Goal: Information Seeking & Learning: Learn about a topic

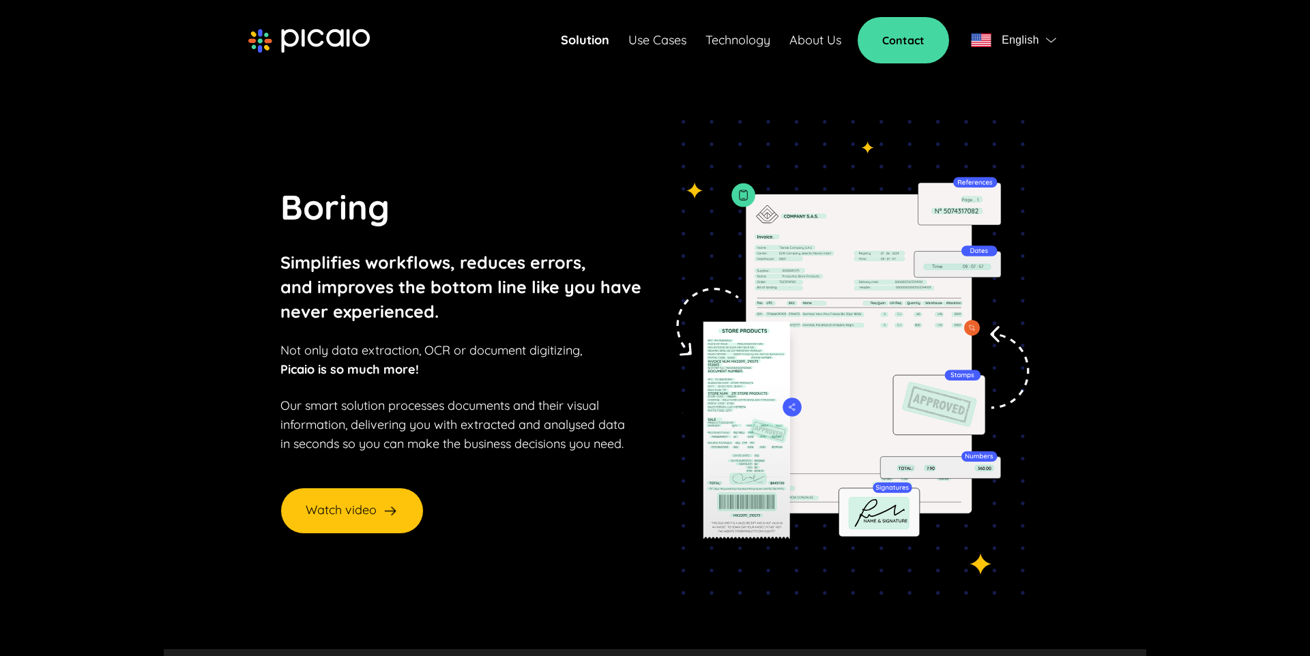
click at [640, 40] on link "Use Cases" at bounding box center [657, 40] width 58 height 19
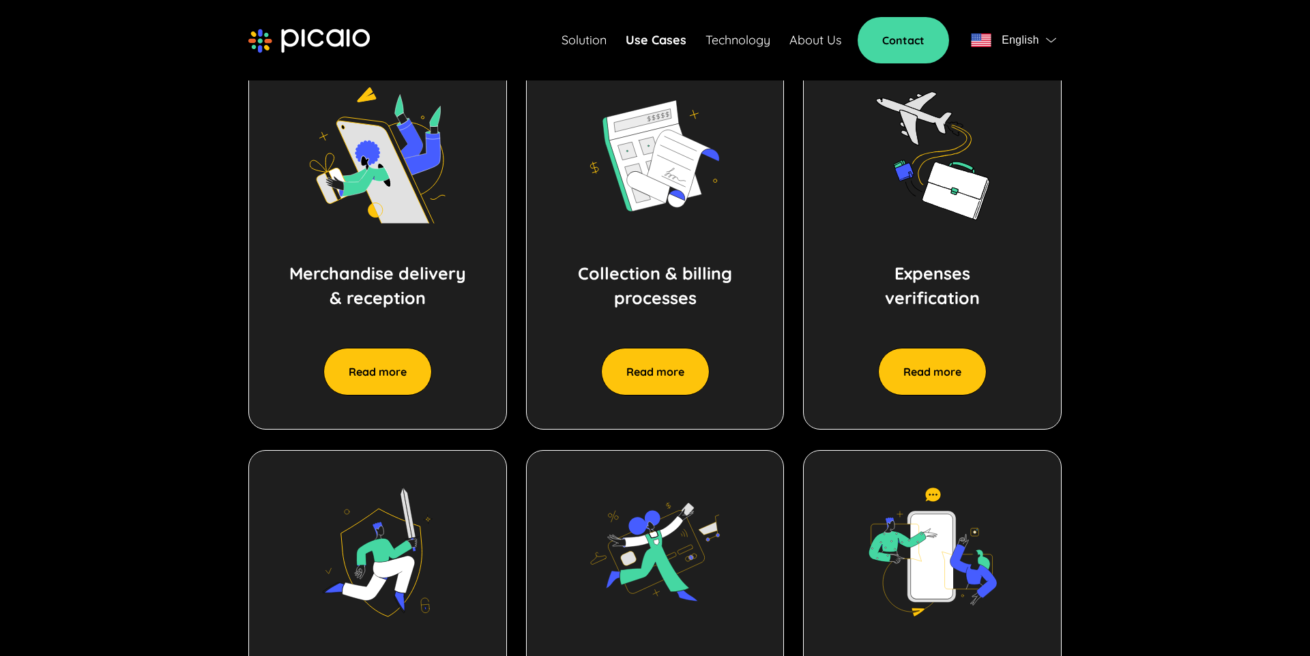
scroll to position [732, 0]
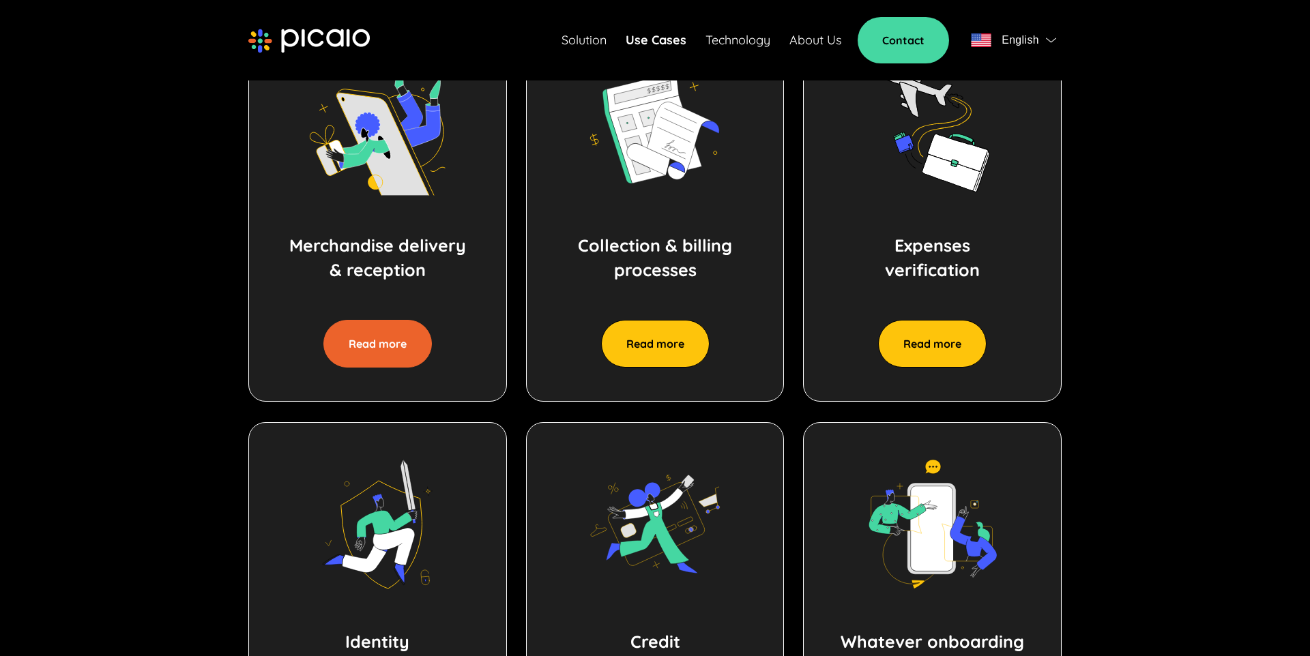
click at [386, 339] on button "Read more" at bounding box center [377, 344] width 108 height 48
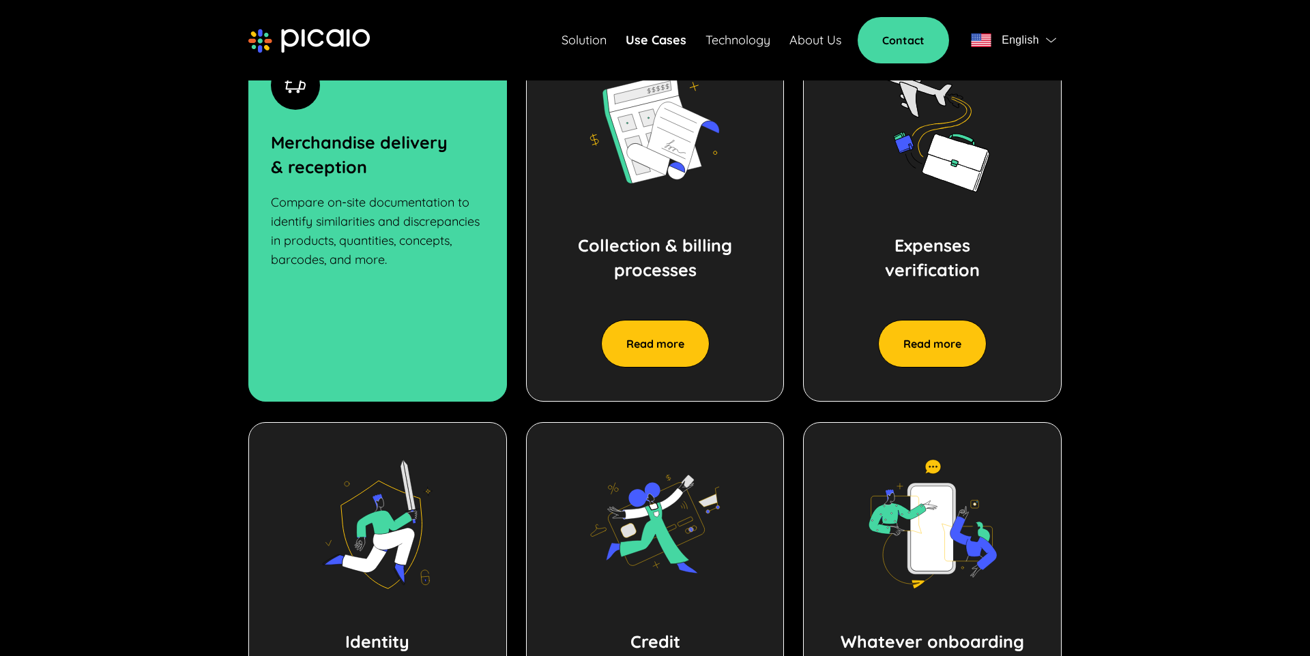
click at [181, 263] on section "Merchandise delivery & reception Read more Merchandise delivery & reception Com…" at bounding box center [655, 412] width 983 height 882
click at [300, 261] on p "Compare on-site documentation to identify similarities and discrepancies in pro…" at bounding box center [378, 231] width 214 height 76
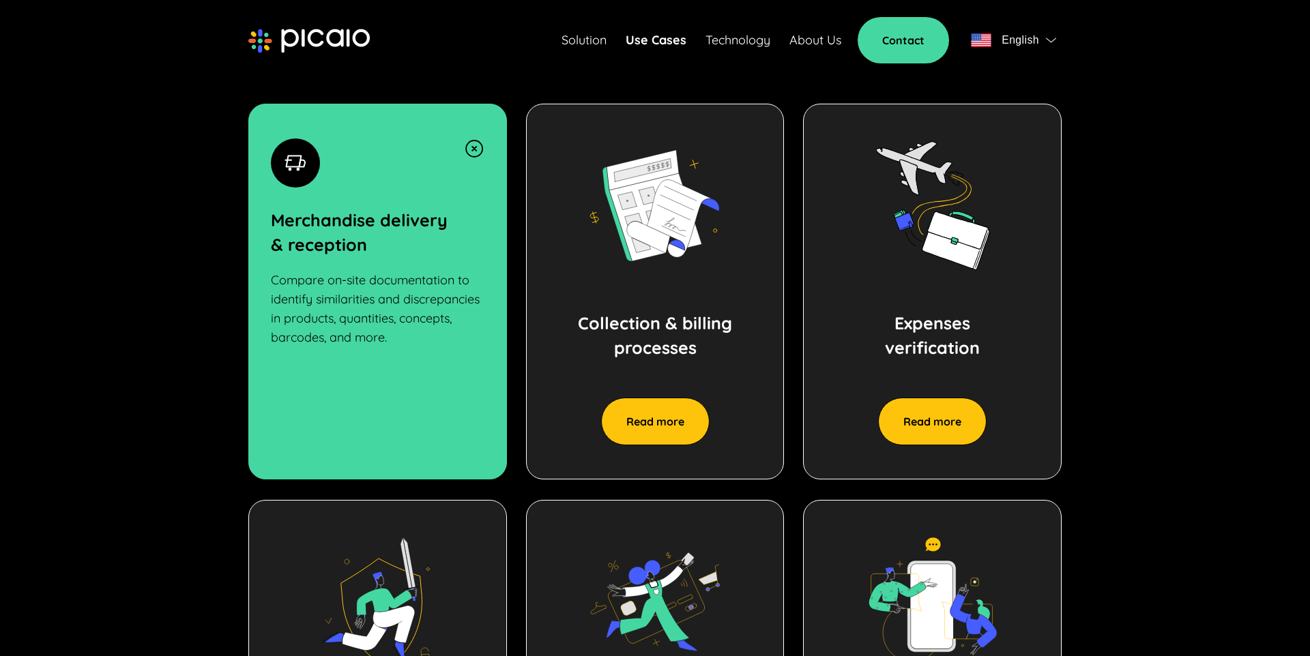
scroll to position [652, 0]
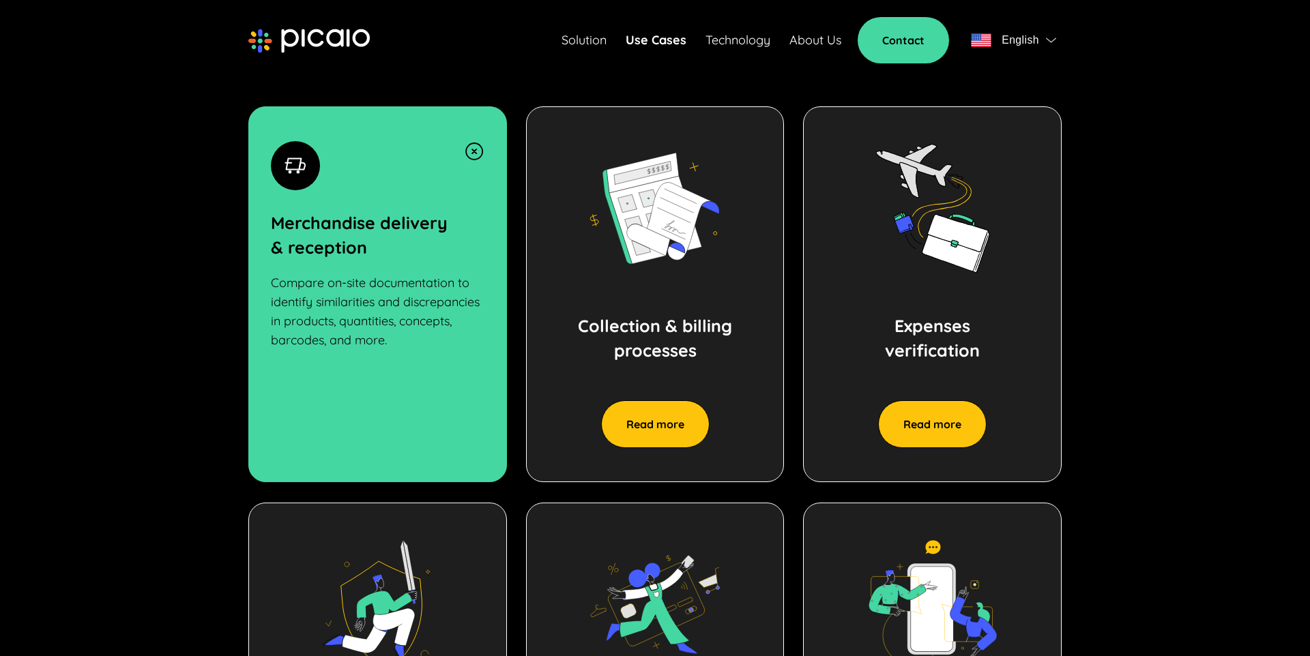
click at [476, 147] on img at bounding box center [474, 151] width 20 height 20
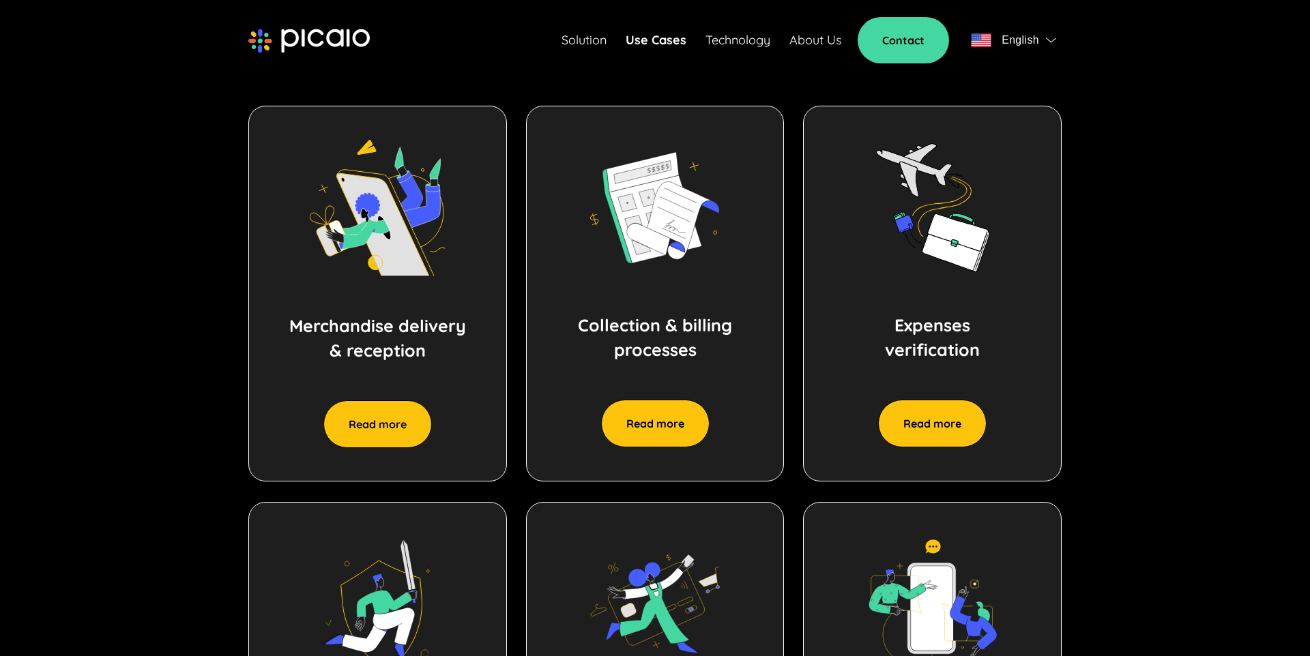
click at [476, 147] on div "Merchandise delivery & reception Read more" at bounding box center [377, 294] width 259 height 376
click at [375, 424] on button "Read more" at bounding box center [377, 425] width 108 height 48
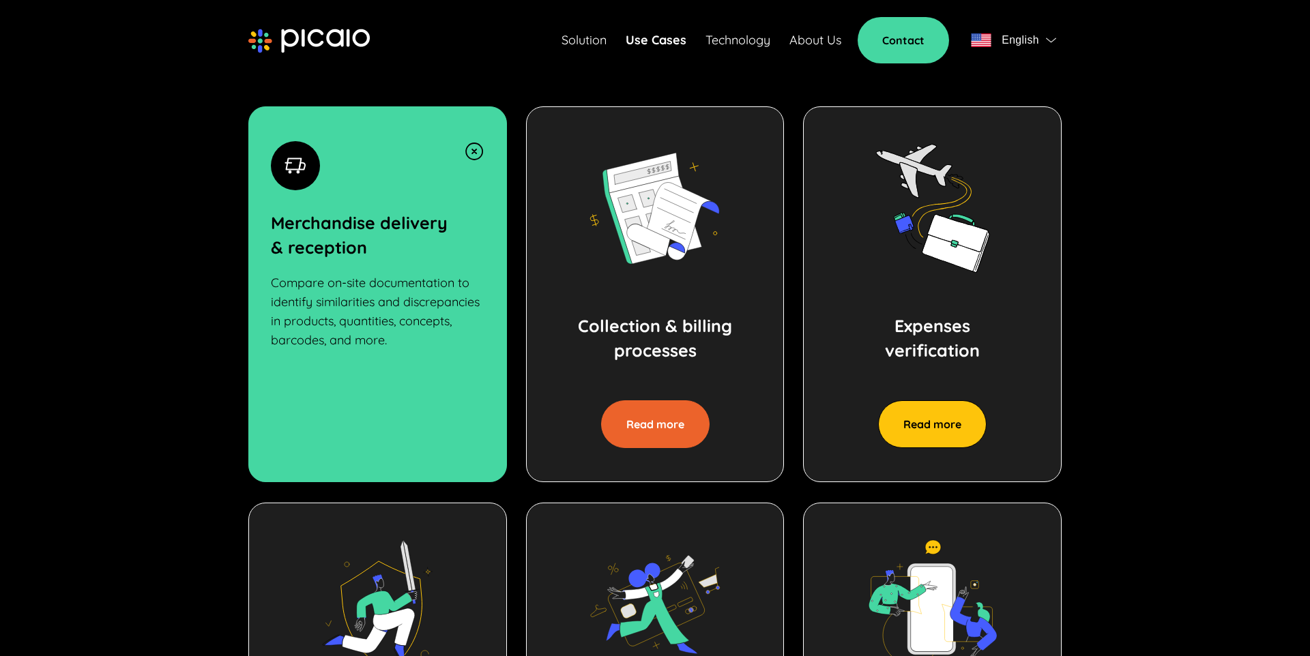
click at [678, 426] on button "Read more" at bounding box center [655, 425] width 108 height 48
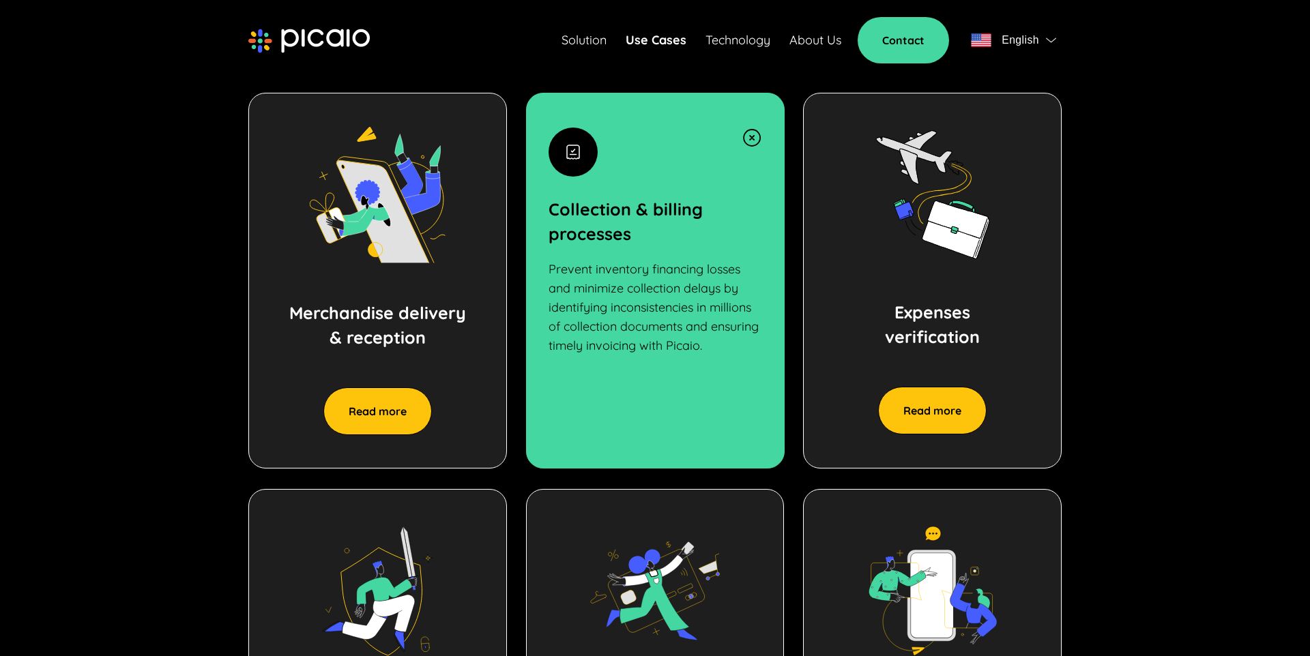
scroll to position [667, 0]
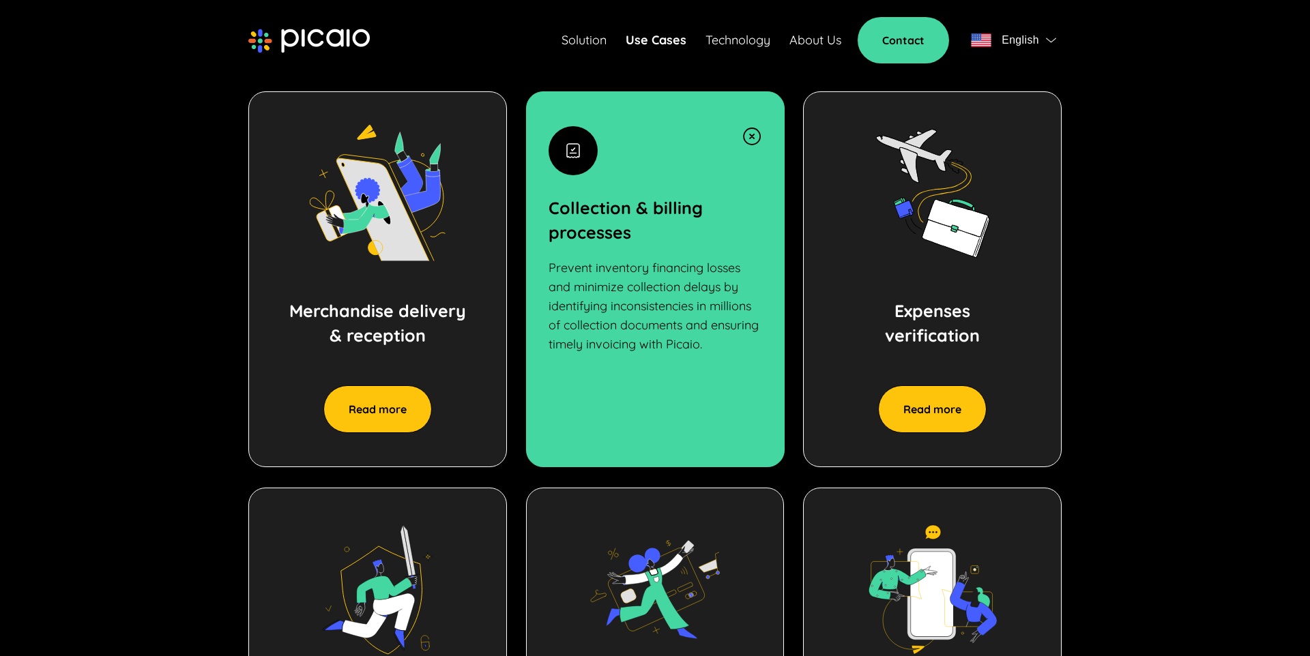
click at [745, 133] on img at bounding box center [751, 136] width 20 height 20
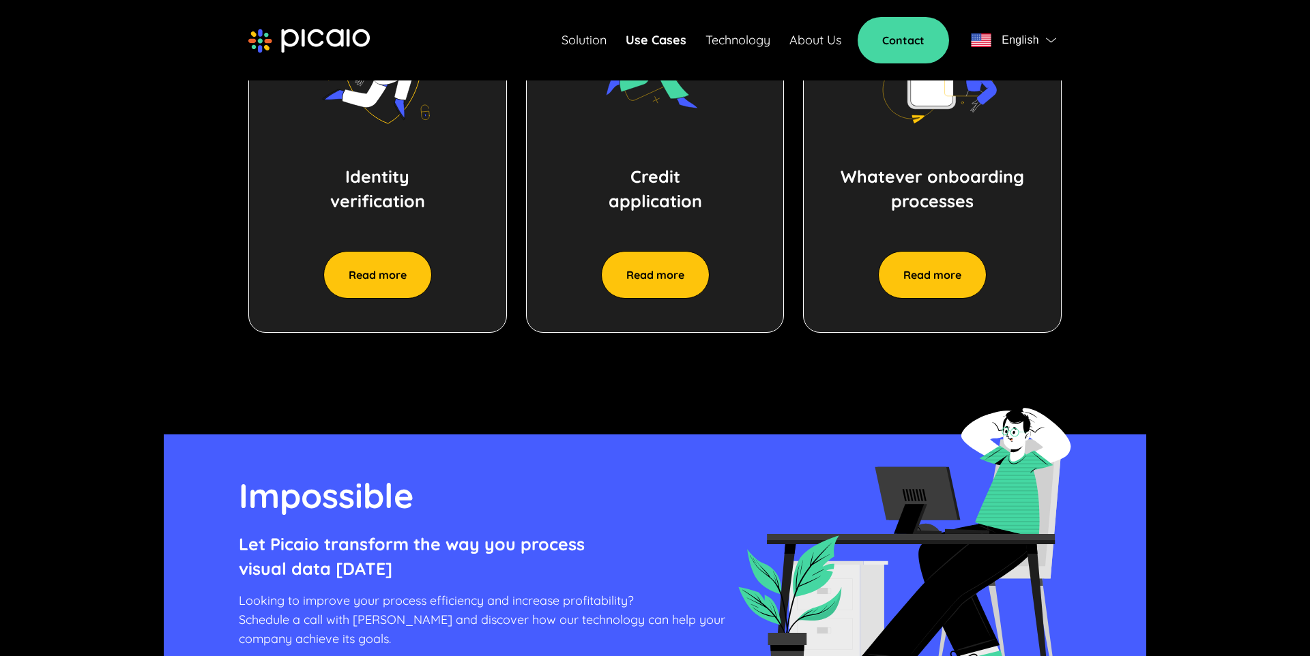
scroll to position [1198, 0]
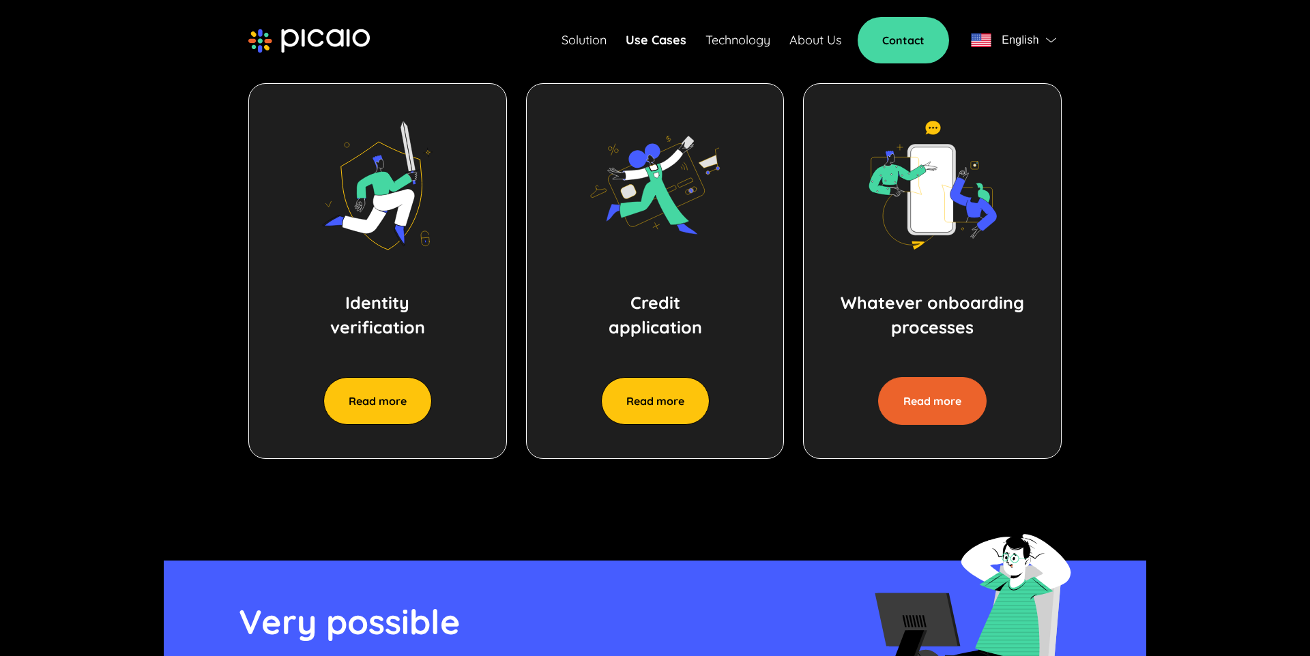
click at [945, 381] on button "Read more" at bounding box center [932, 401] width 108 height 48
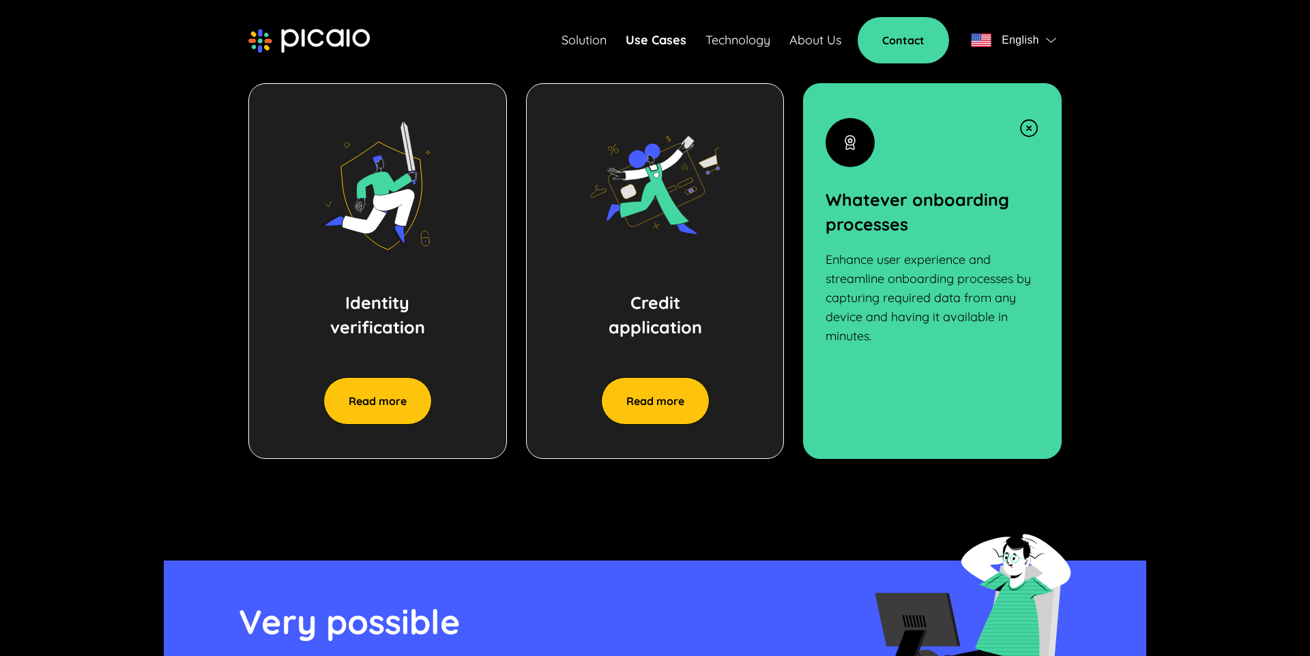
scroll to position [1072, 0]
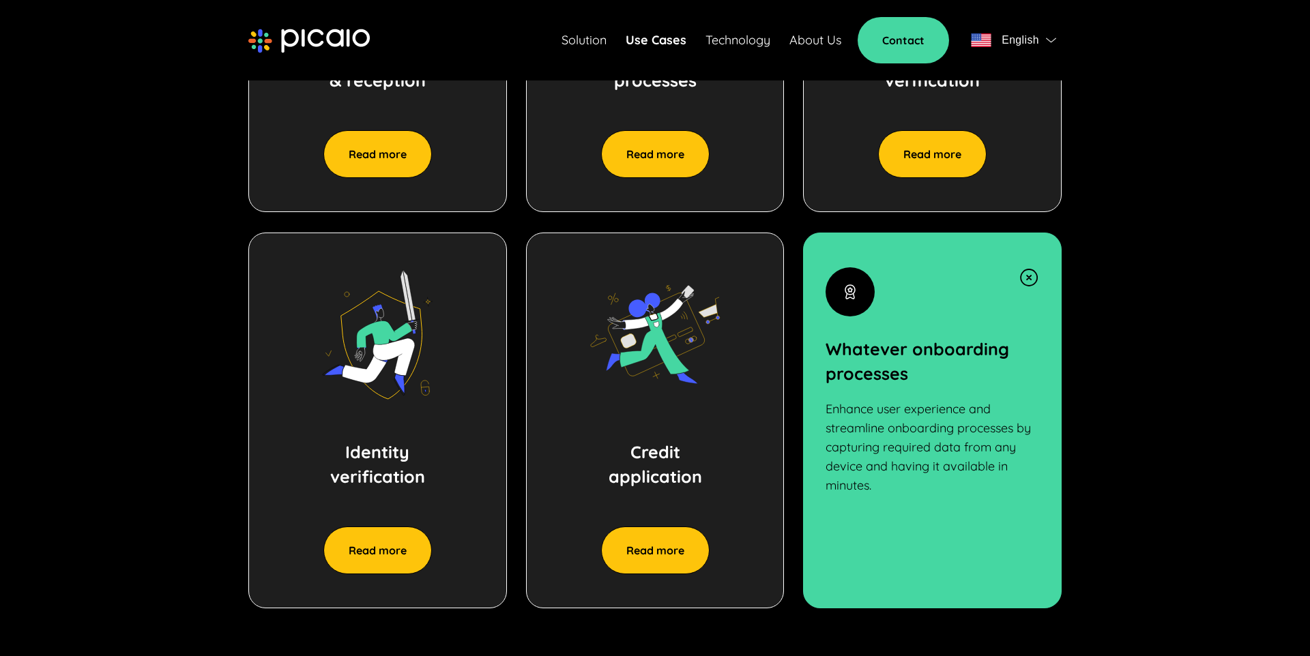
click at [1029, 282] on img at bounding box center [1029, 277] width 20 height 20
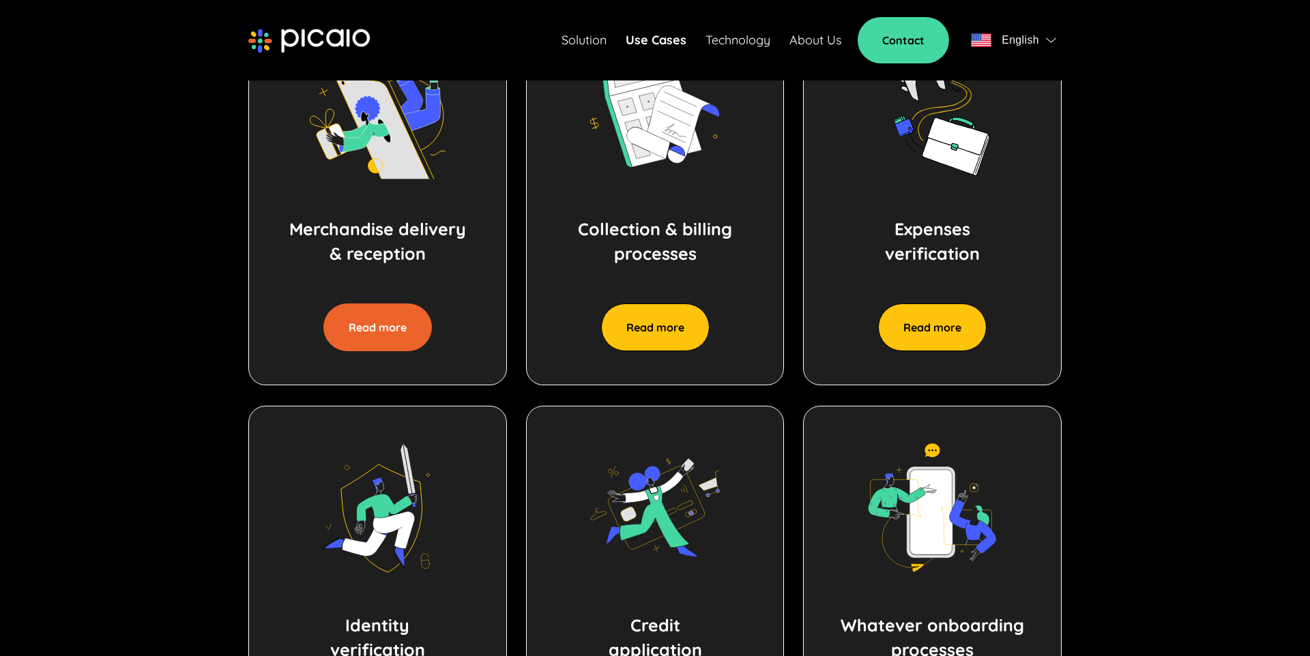
scroll to position [748, 0]
click at [362, 341] on button "Read more" at bounding box center [377, 328] width 108 height 48
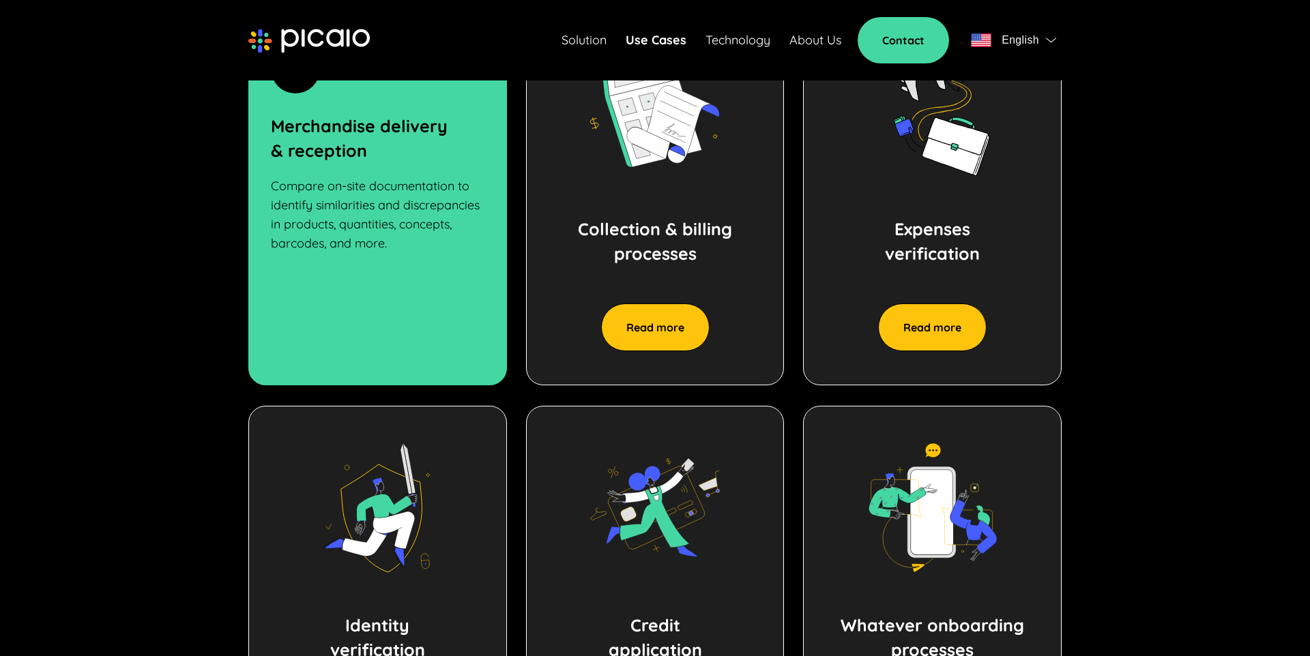
scroll to position [749, 0]
click at [748, 46] on link "Technology" at bounding box center [738, 40] width 65 height 19
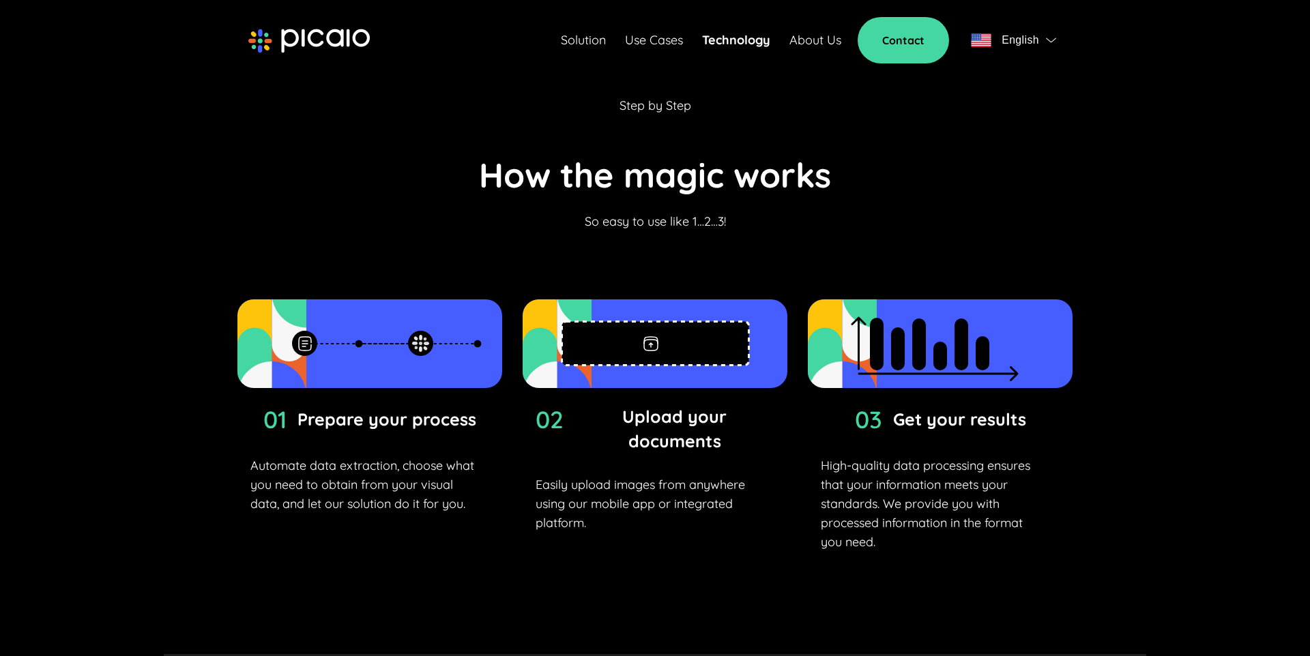
scroll to position [3012, 0]
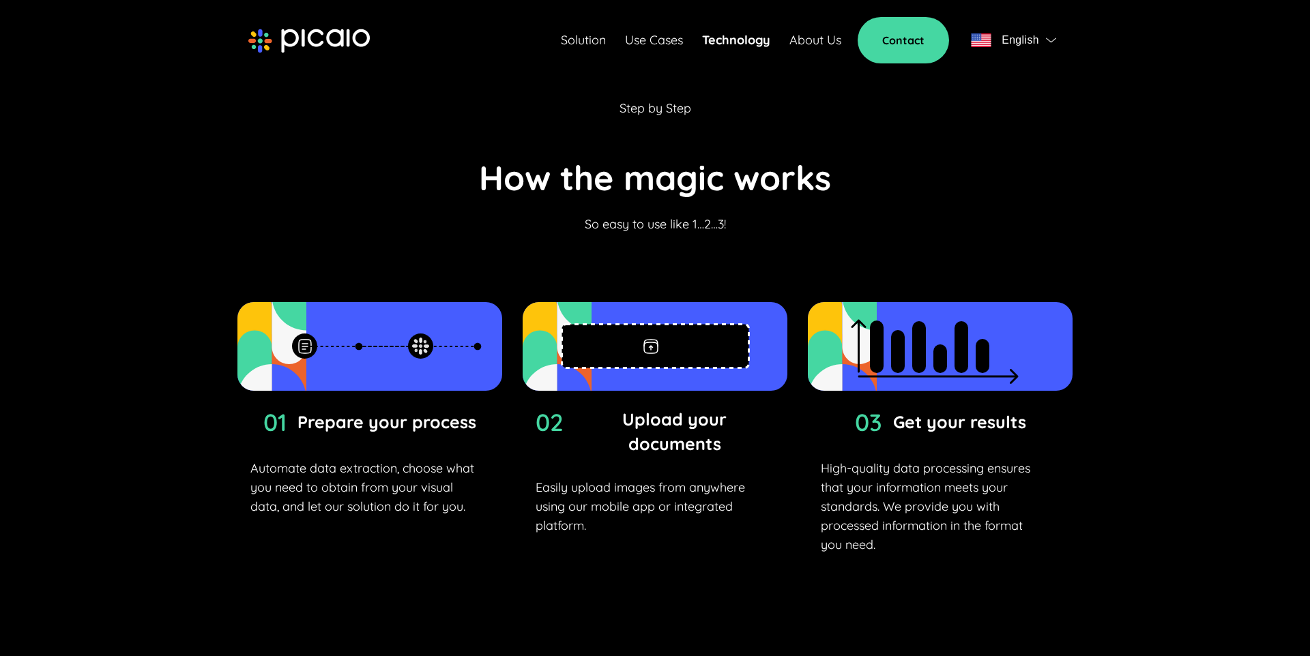
click at [799, 42] on link "About Us" at bounding box center [816, 40] width 52 height 19
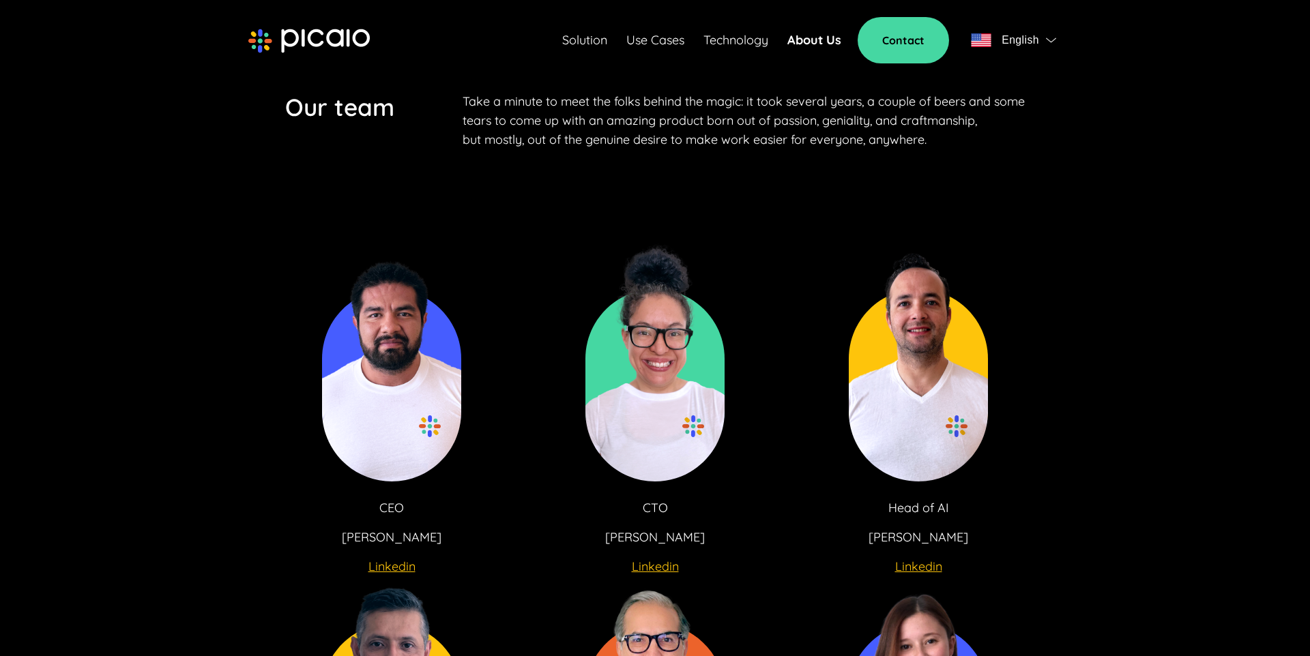
scroll to position [2276, 0]
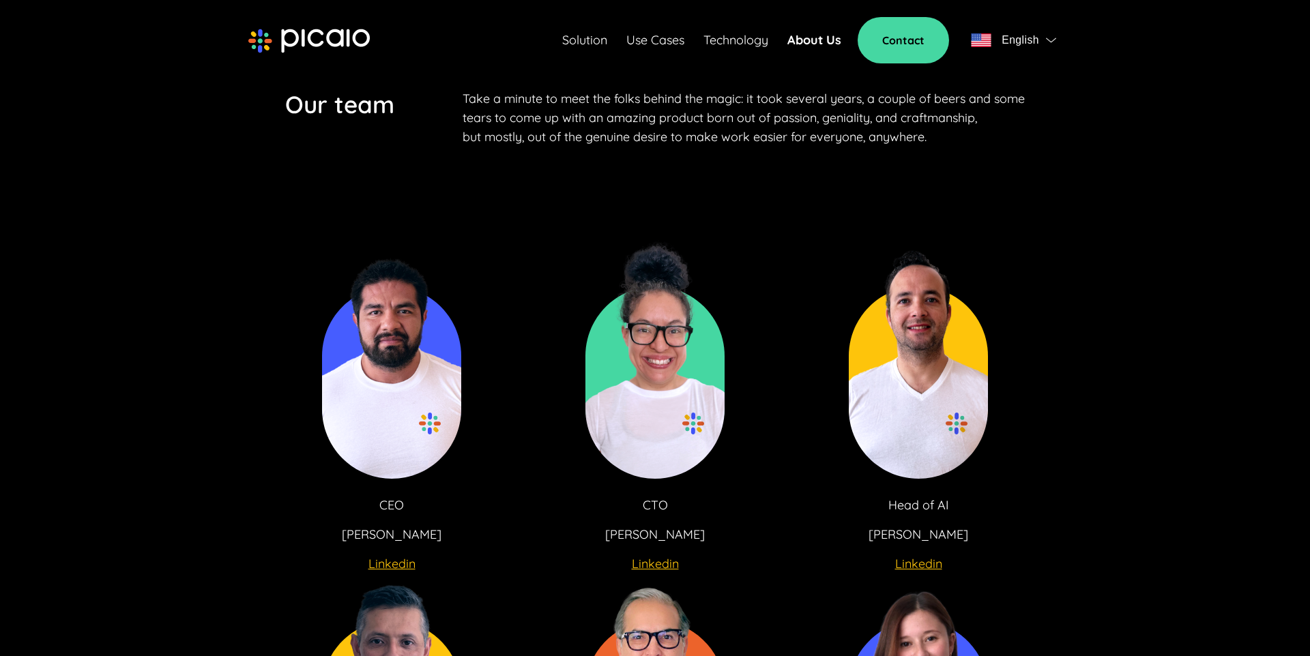
click at [666, 556] on u "Linkedin" at bounding box center [655, 564] width 47 height 16
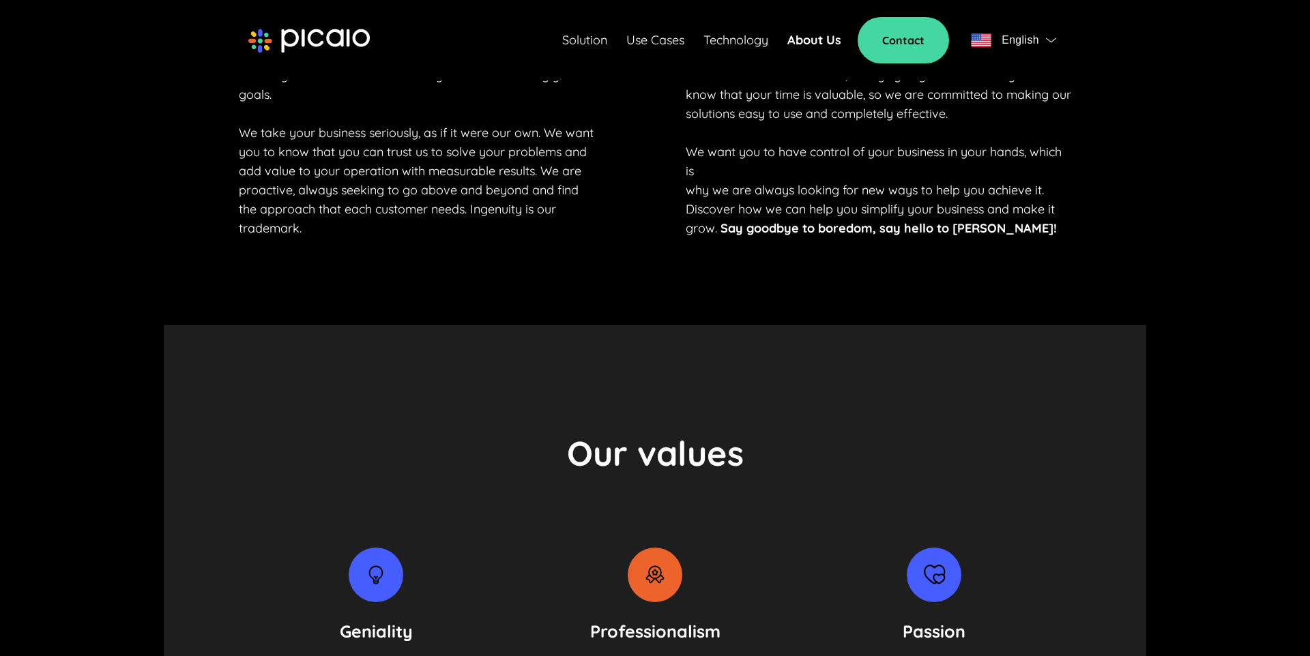
scroll to position [961, 0]
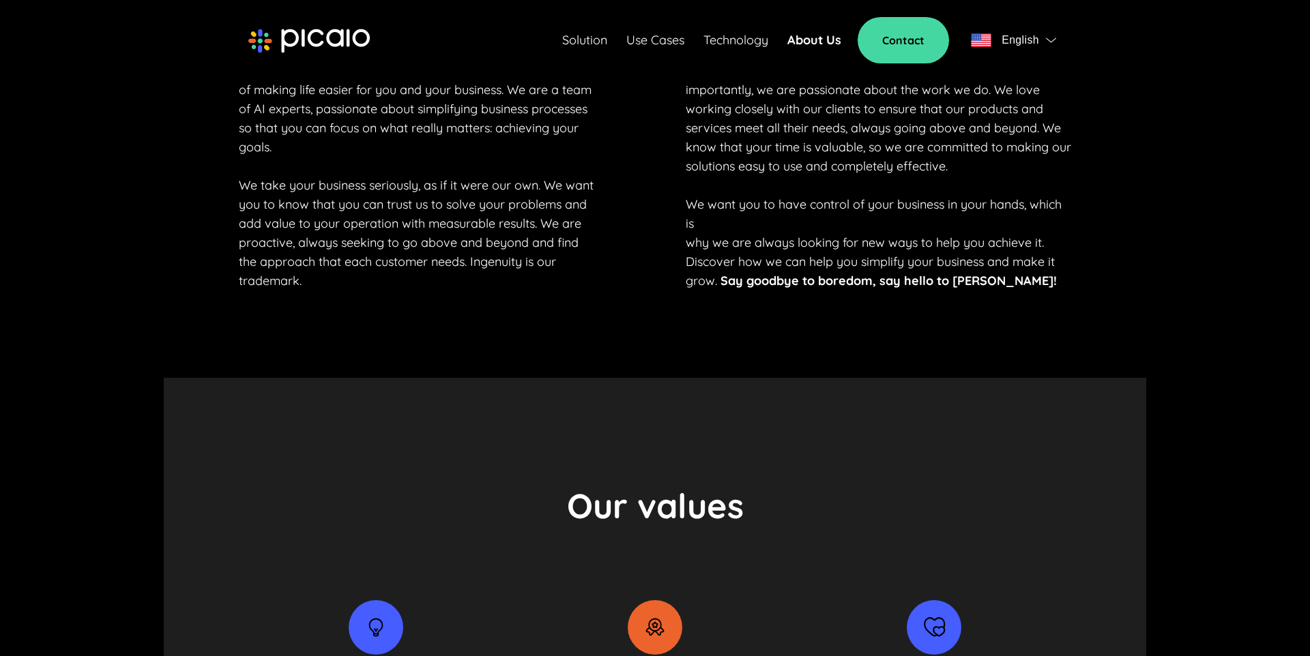
click at [297, 29] on img at bounding box center [308, 41] width 121 height 25
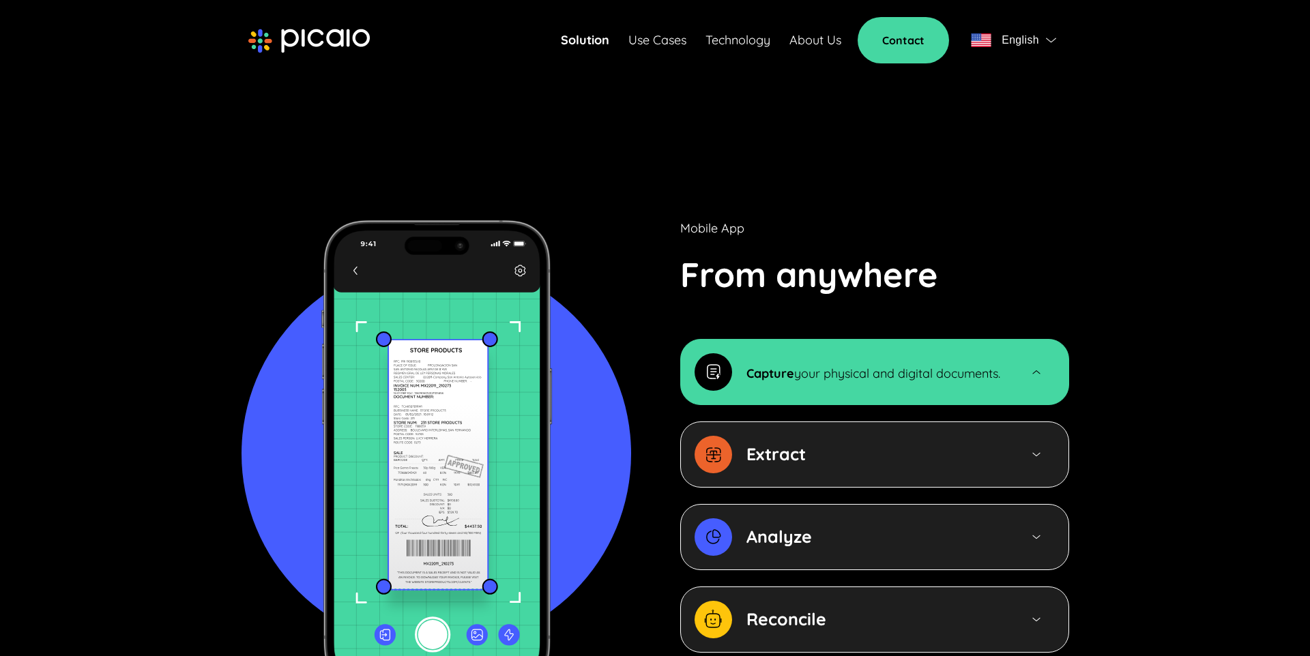
scroll to position [1290, 0]
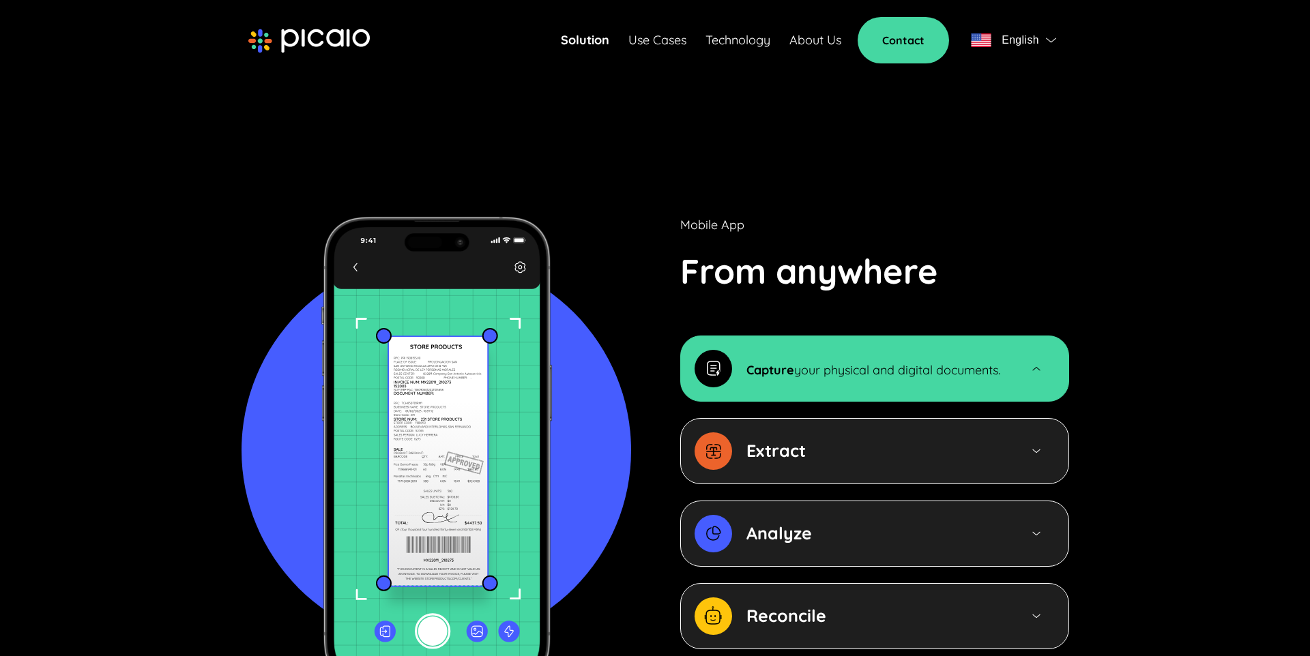
click at [799, 440] on strong "Extract" at bounding box center [776, 450] width 59 height 21
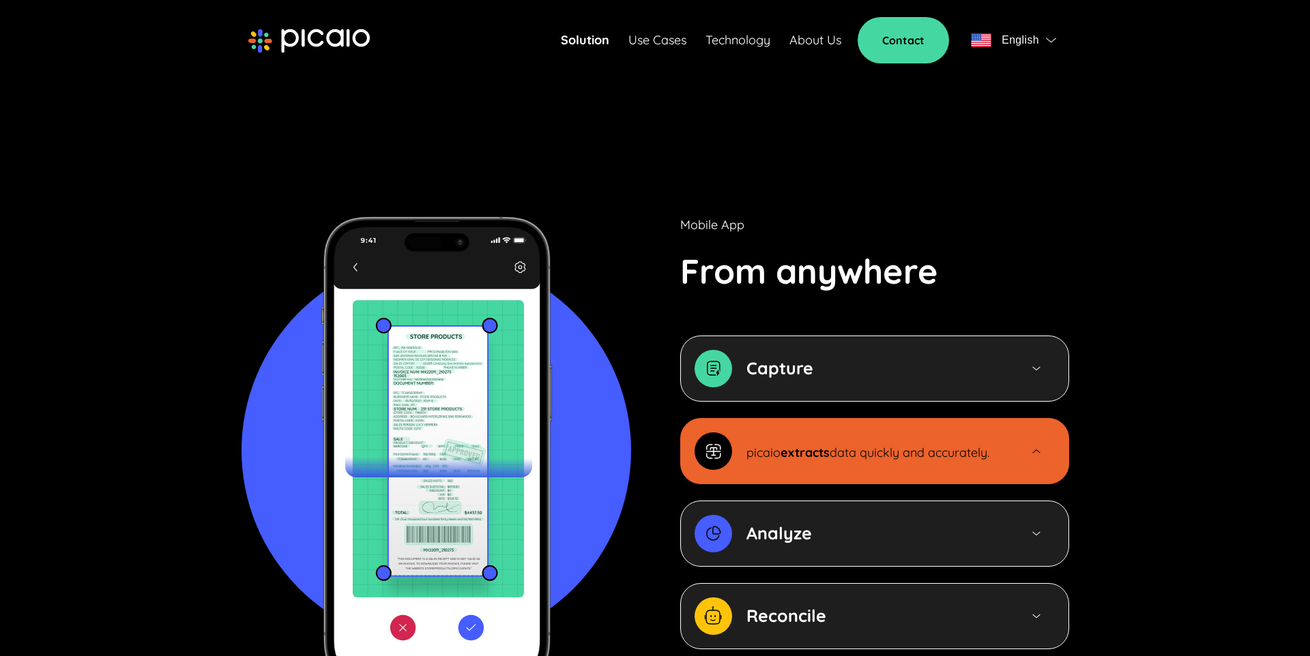
click at [823, 445] on b "extracts" at bounding box center [805, 453] width 49 height 16
click at [837, 501] on div "Analyze" at bounding box center [874, 534] width 389 height 66
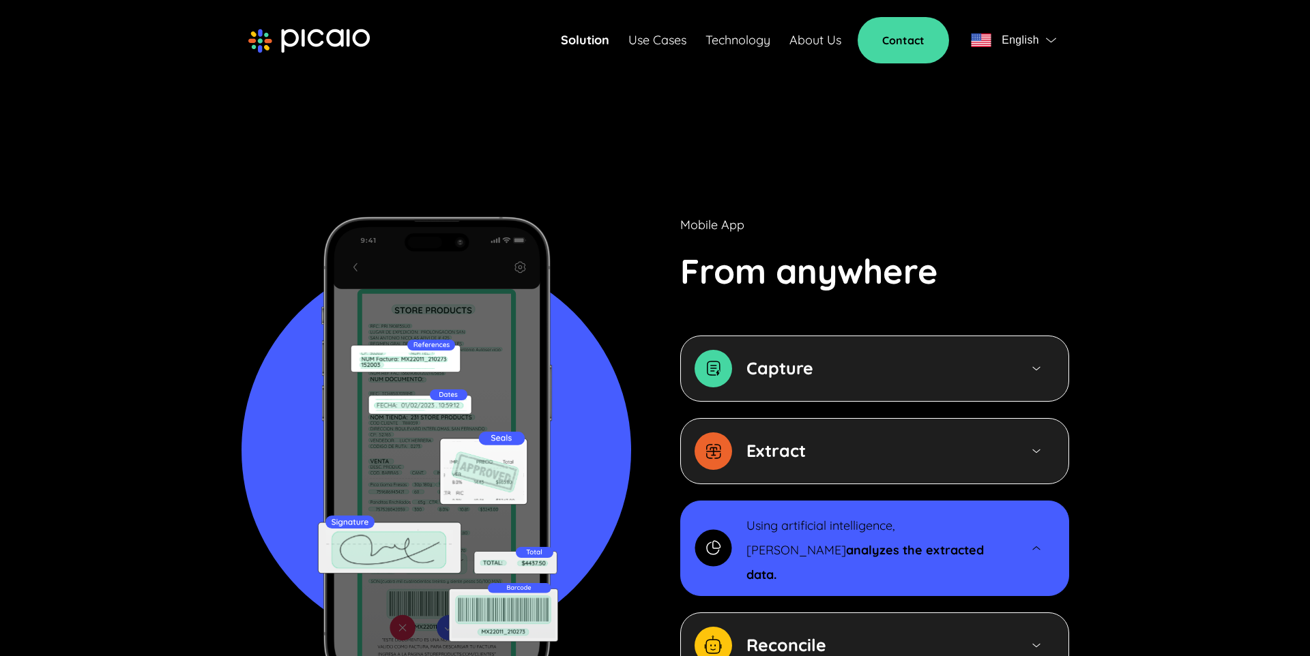
click at [846, 517] on p "Using artificial intelligence, [PERSON_NAME] analyzes the extracted data." at bounding box center [876, 549] width 259 height 74
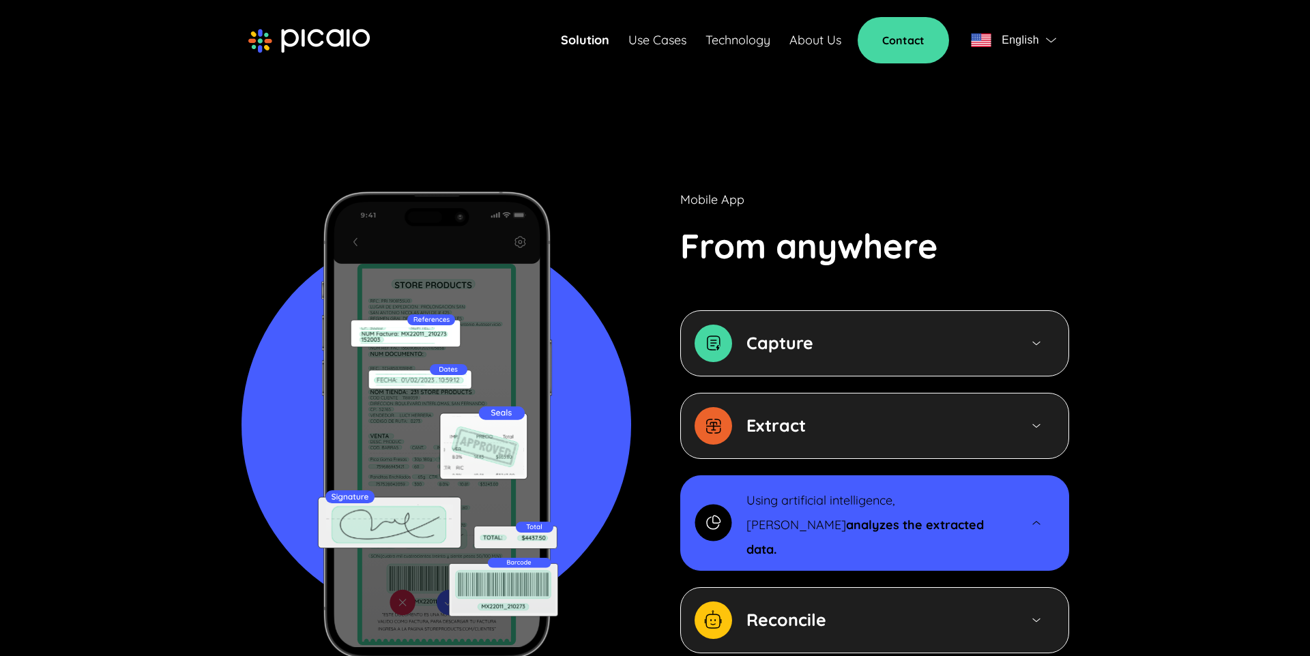
click at [809, 611] on div "Reconcile" at bounding box center [874, 621] width 389 height 66
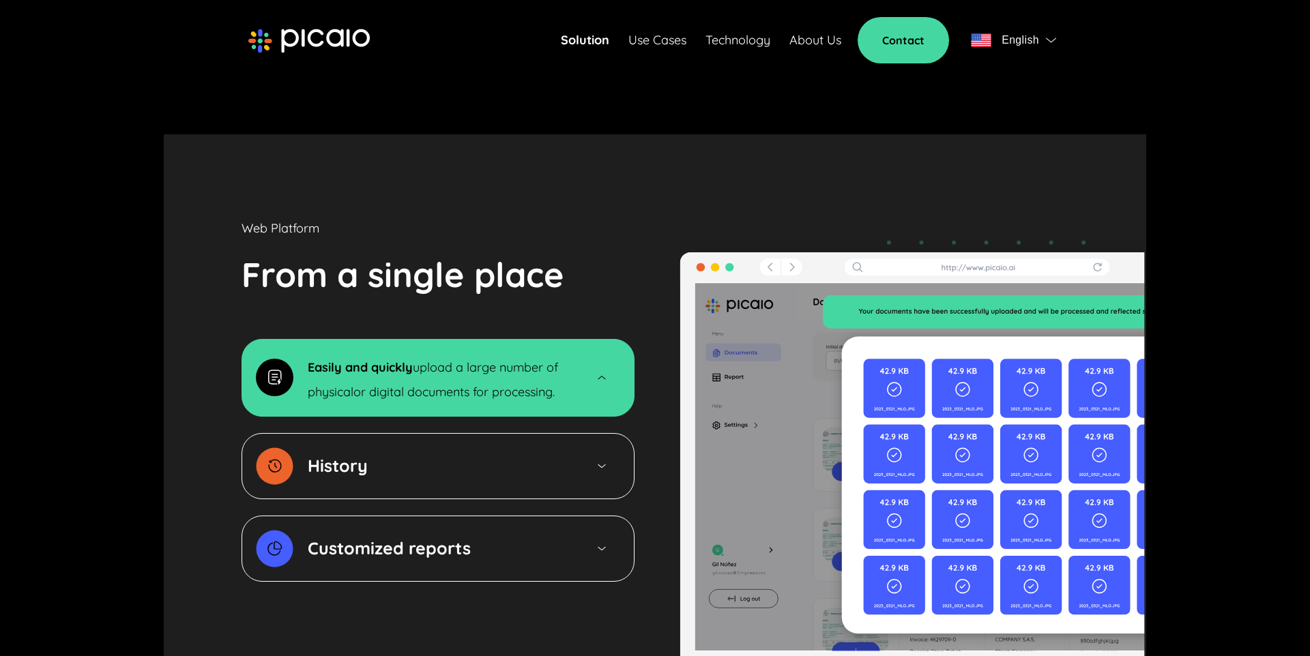
scroll to position [1996, 0]
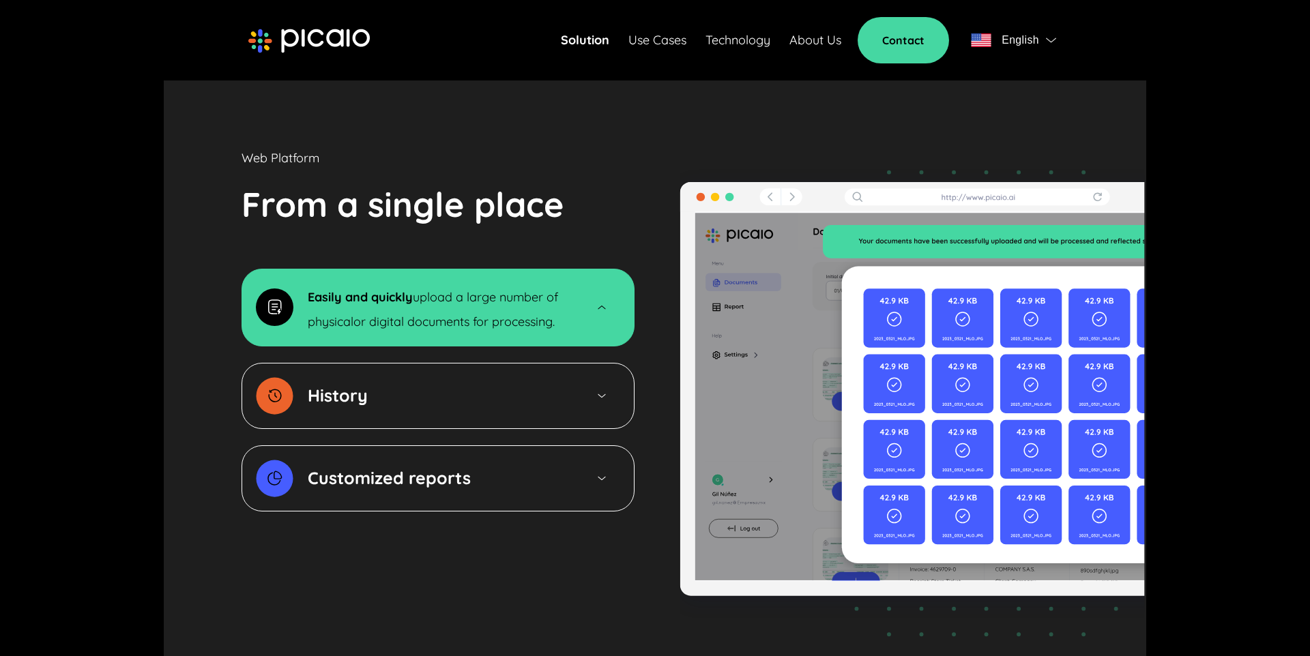
click at [434, 377] on div "History" at bounding box center [401, 396] width 291 height 38
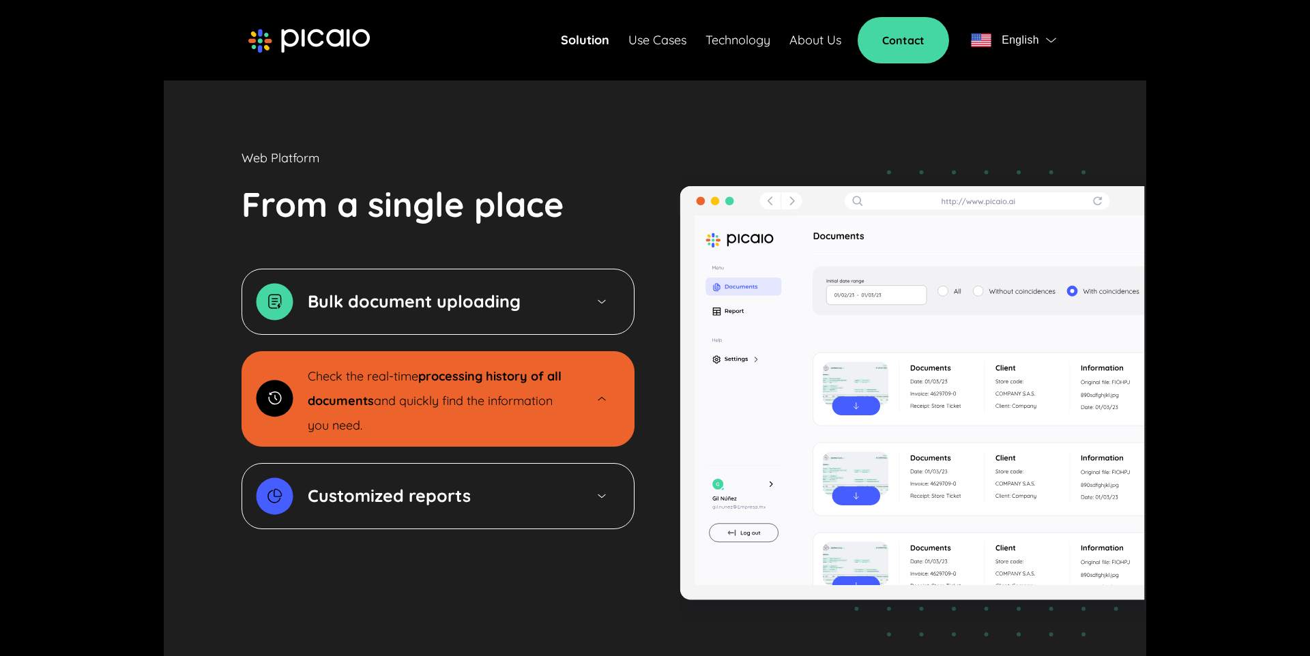
drag, startPoint x: 698, startPoint y: 27, endPoint x: 685, endPoint y: 38, distance: 17.0
click at [697, 28] on div "Solution Use Cases Technology About Us Contact English" at bounding box center [811, 40] width 501 height 46
click at [679, 41] on link "Use Cases" at bounding box center [657, 40] width 58 height 19
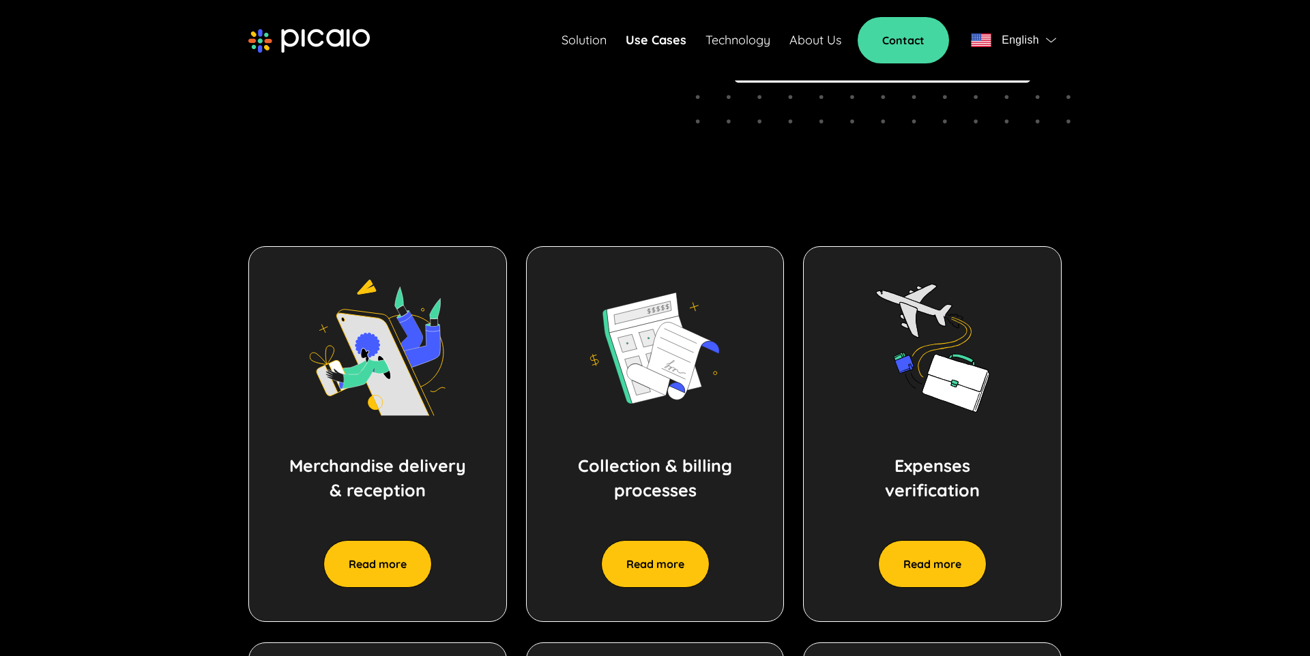
scroll to position [512, 0]
